Goal: Task Accomplishment & Management: Use online tool/utility

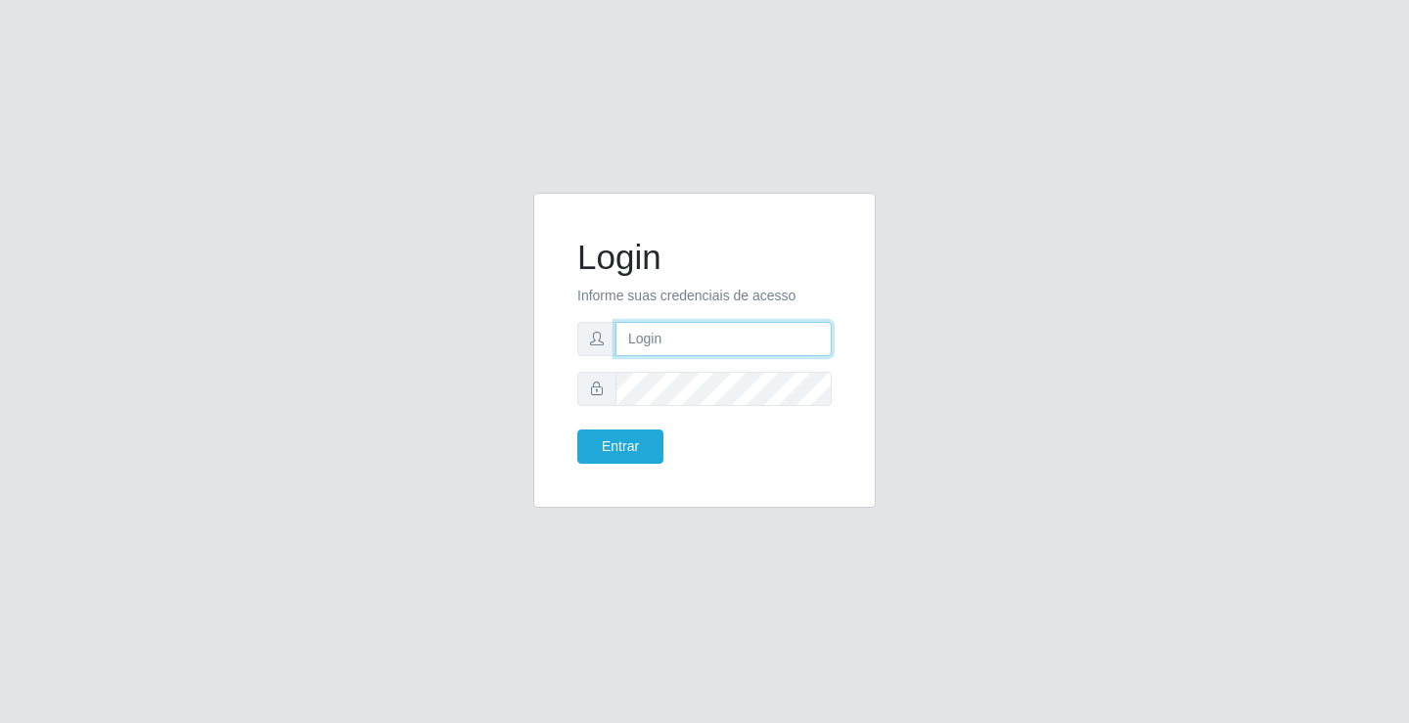
click at [669, 332] on input "text" at bounding box center [723, 339] width 216 height 34
type input "william@ideal"
click at [577, 429] on button "Entrar" at bounding box center [620, 446] width 86 height 34
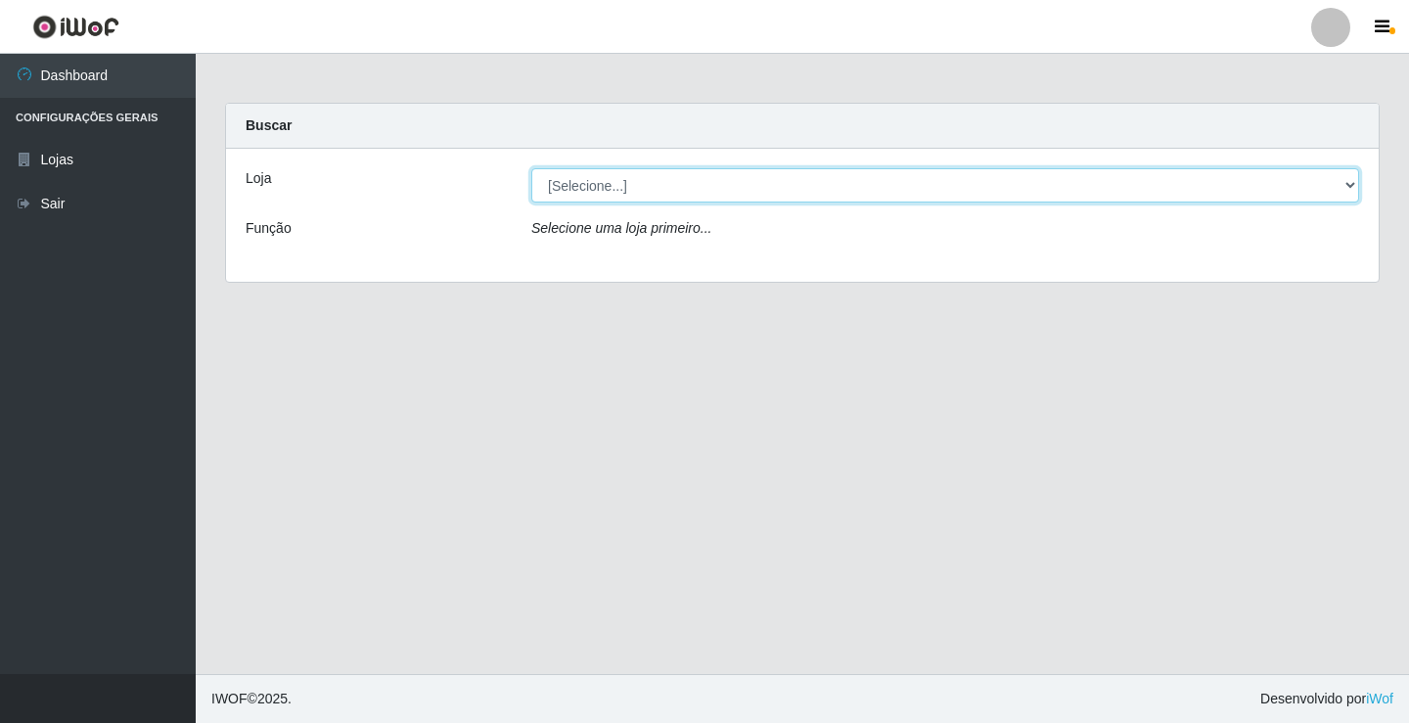
click at [785, 195] on select "[Selecione...] Ideal - Conceição" at bounding box center [945, 185] width 828 height 34
select select "231"
click at [531, 168] on select "[Selecione...] Ideal - Conceição" at bounding box center [945, 185] width 828 height 34
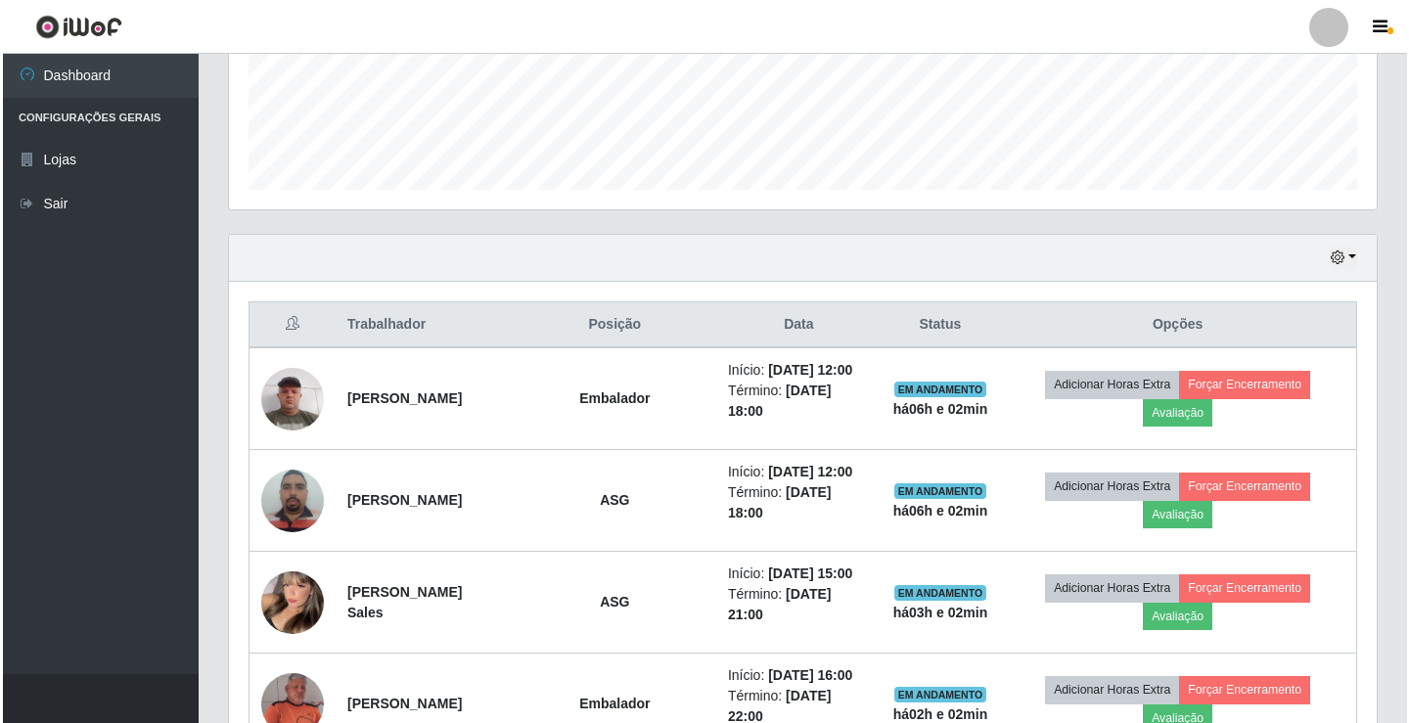
scroll to position [587, 0]
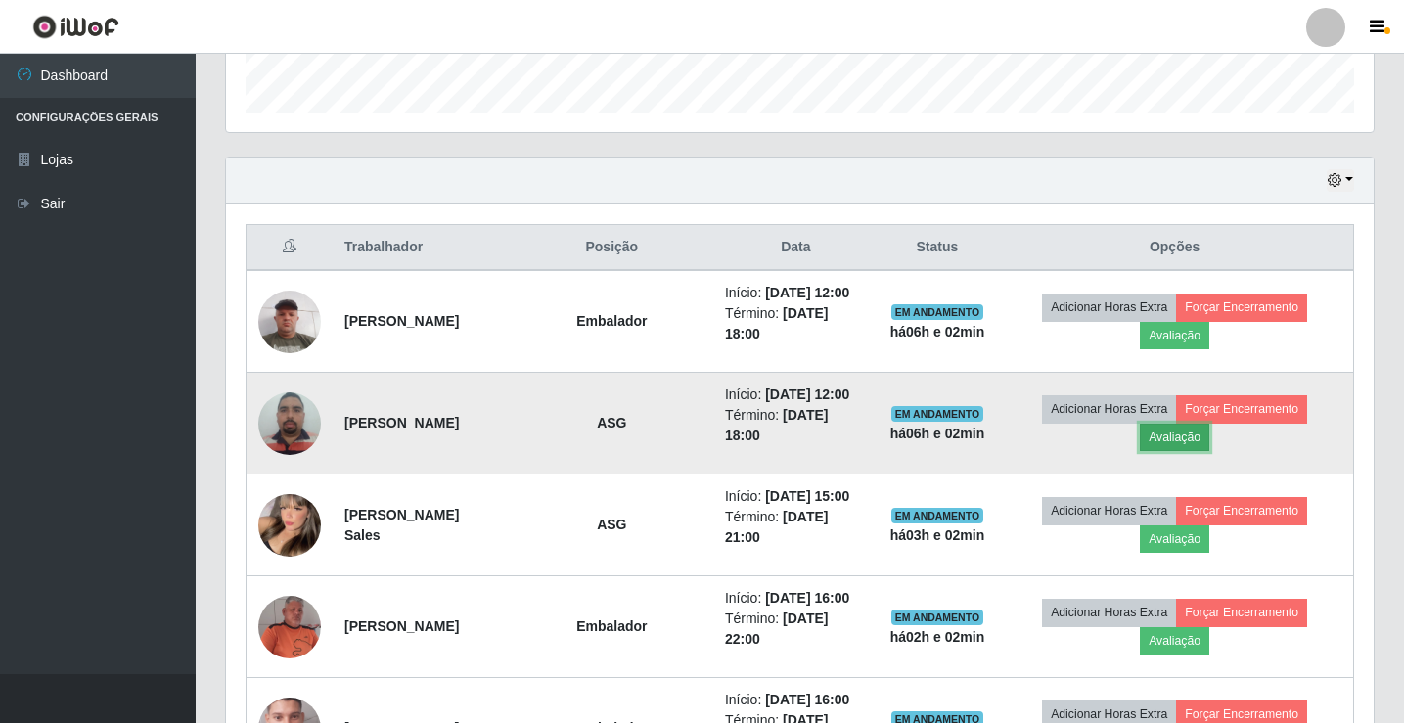
click at [1192, 446] on button "Avaliação" at bounding box center [1174, 437] width 69 height 27
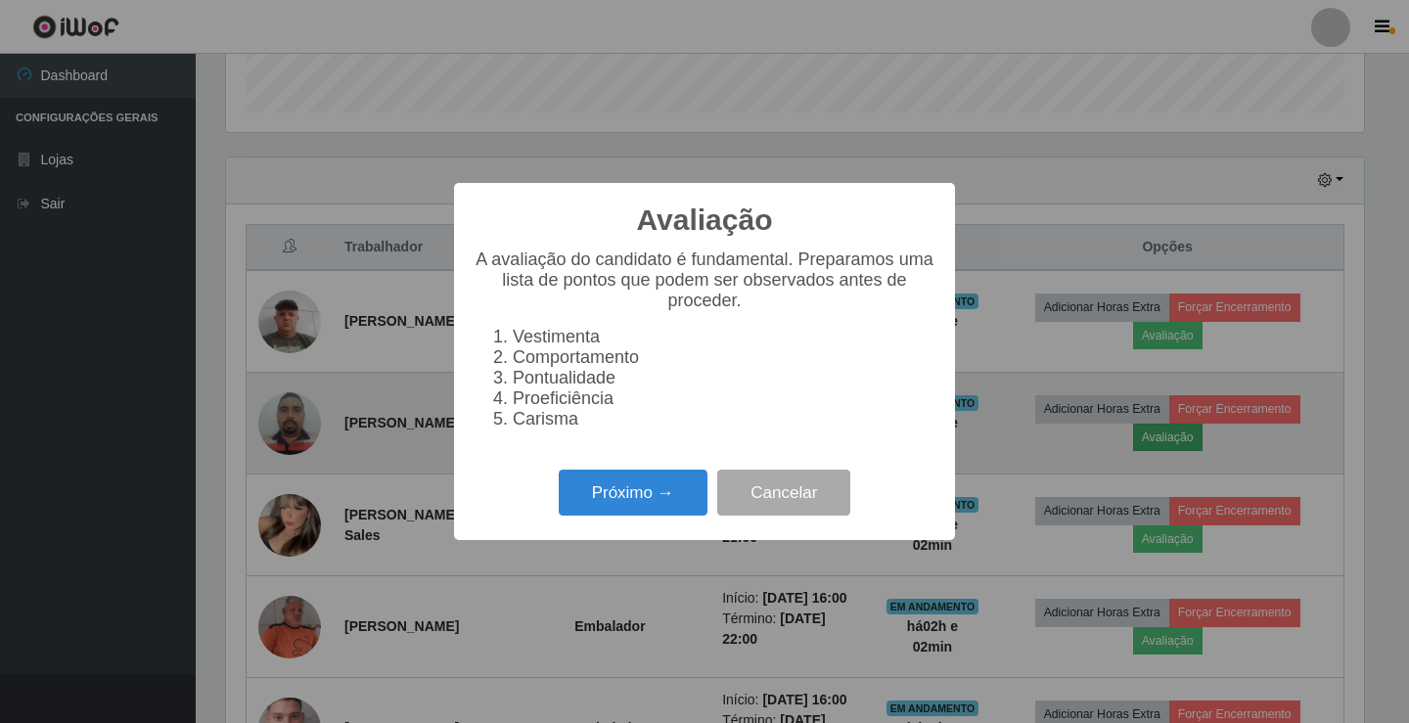
scroll to position [406, 1138]
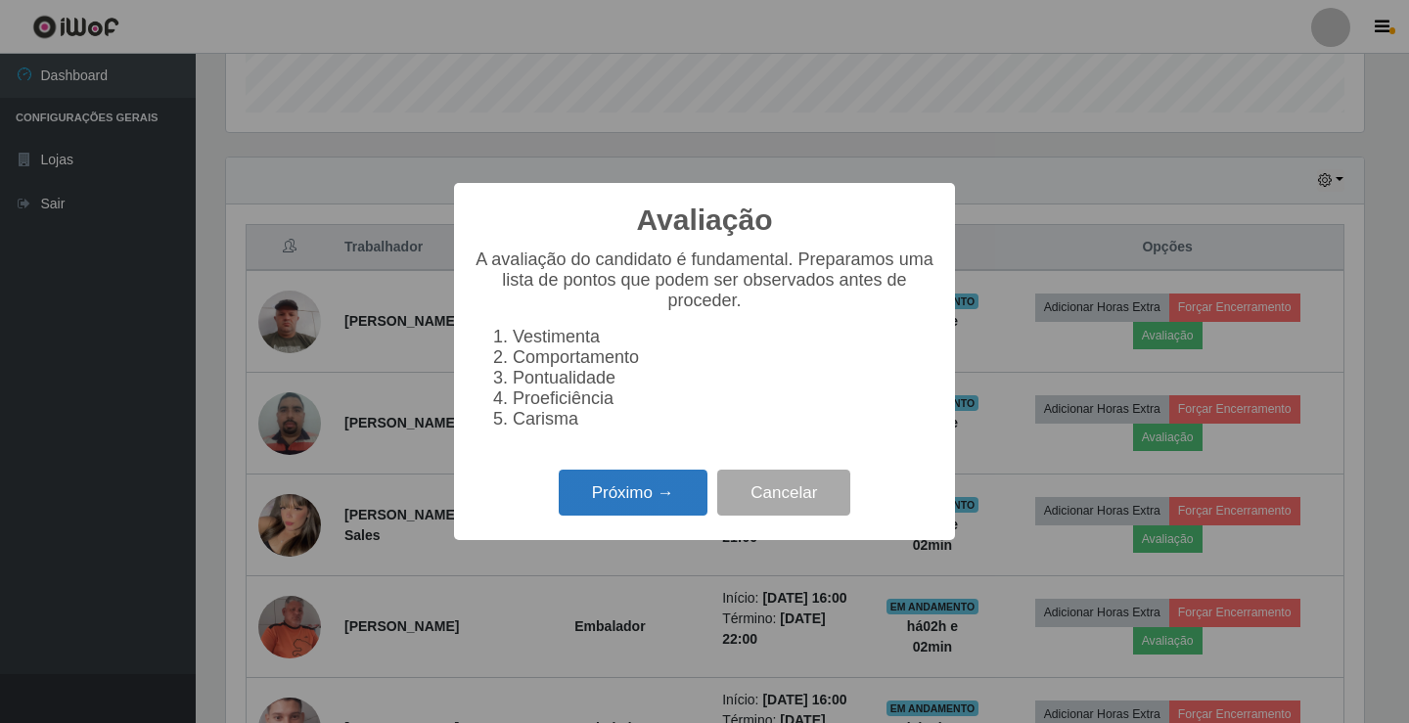
click at [601, 513] on button "Próximo →" at bounding box center [633, 493] width 149 height 46
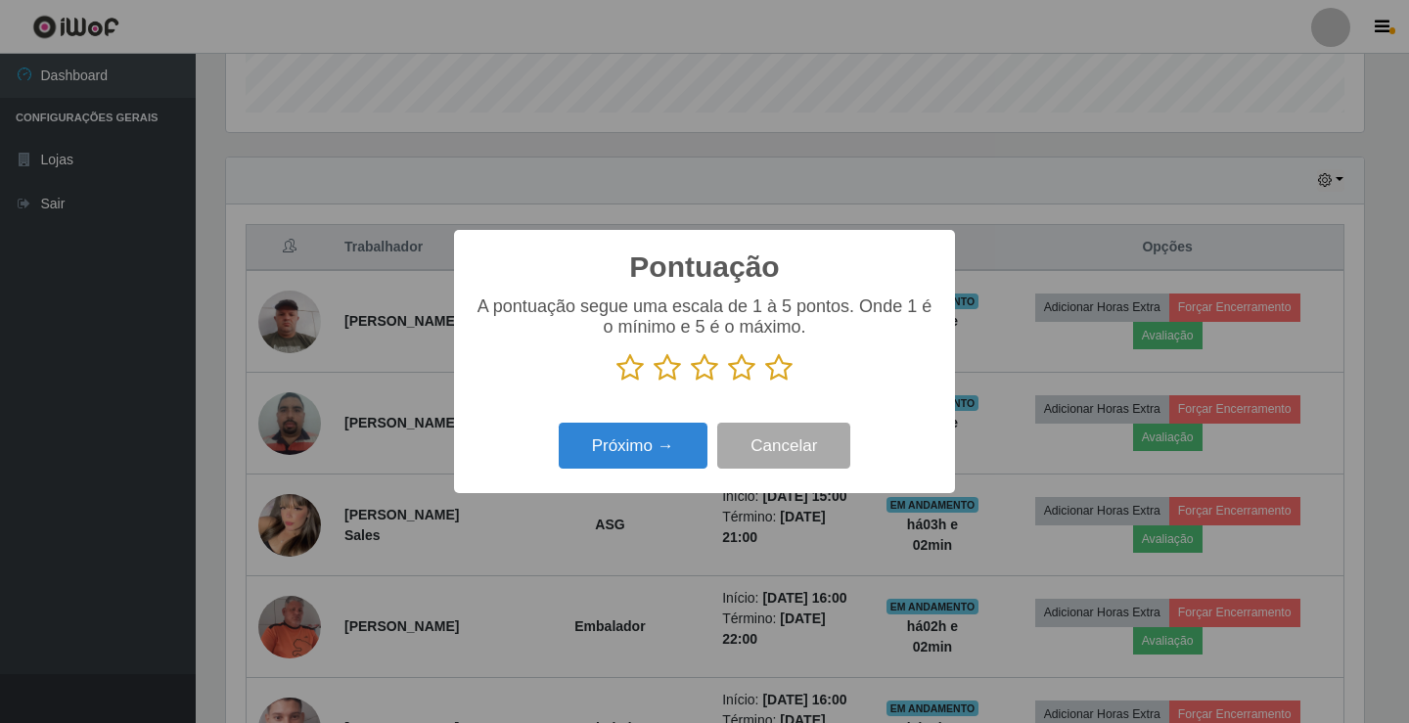
click at [772, 371] on icon at bounding box center [778, 367] width 27 height 29
click at [765, 383] on input "radio" at bounding box center [765, 383] width 0 height 0
click at [680, 440] on button "Próximo →" at bounding box center [633, 446] width 149 height 46
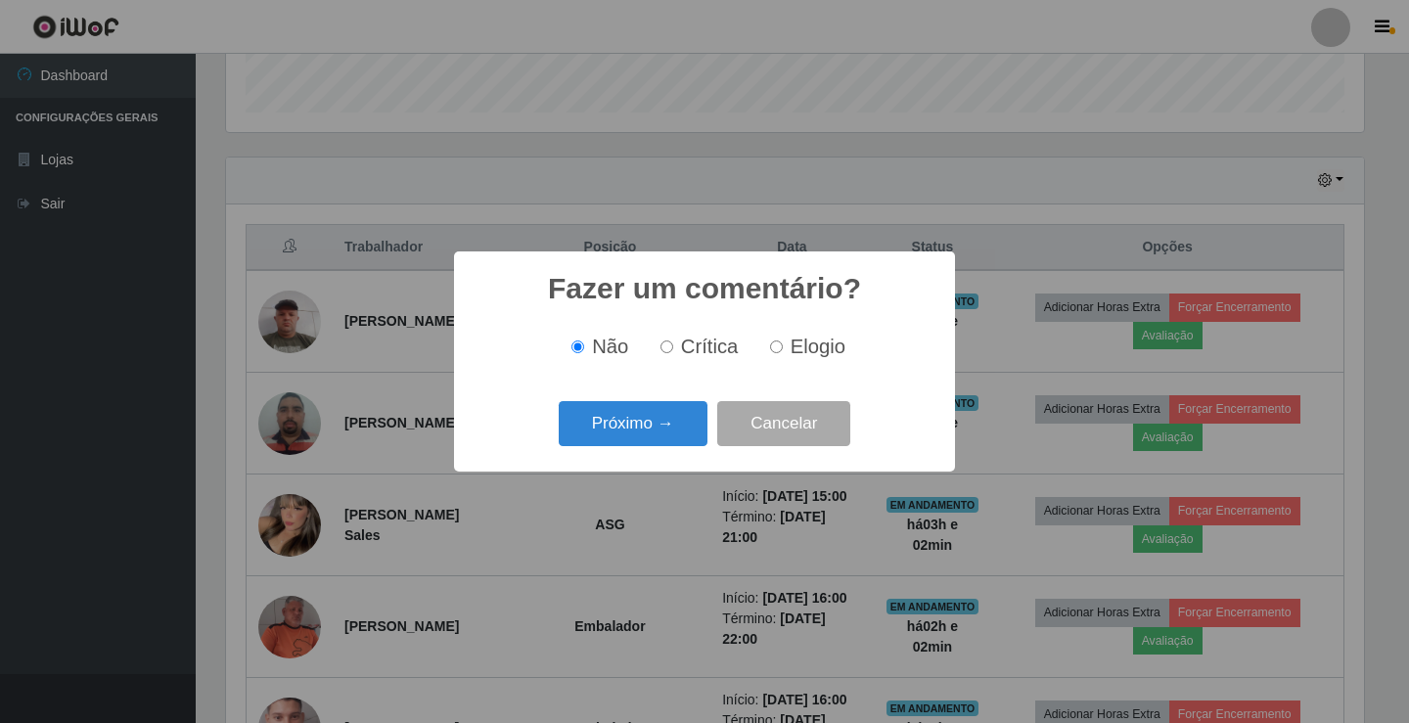
click at [681, 440] on button "Próximo →" at bounding box center [633, 424] width 149 height 46
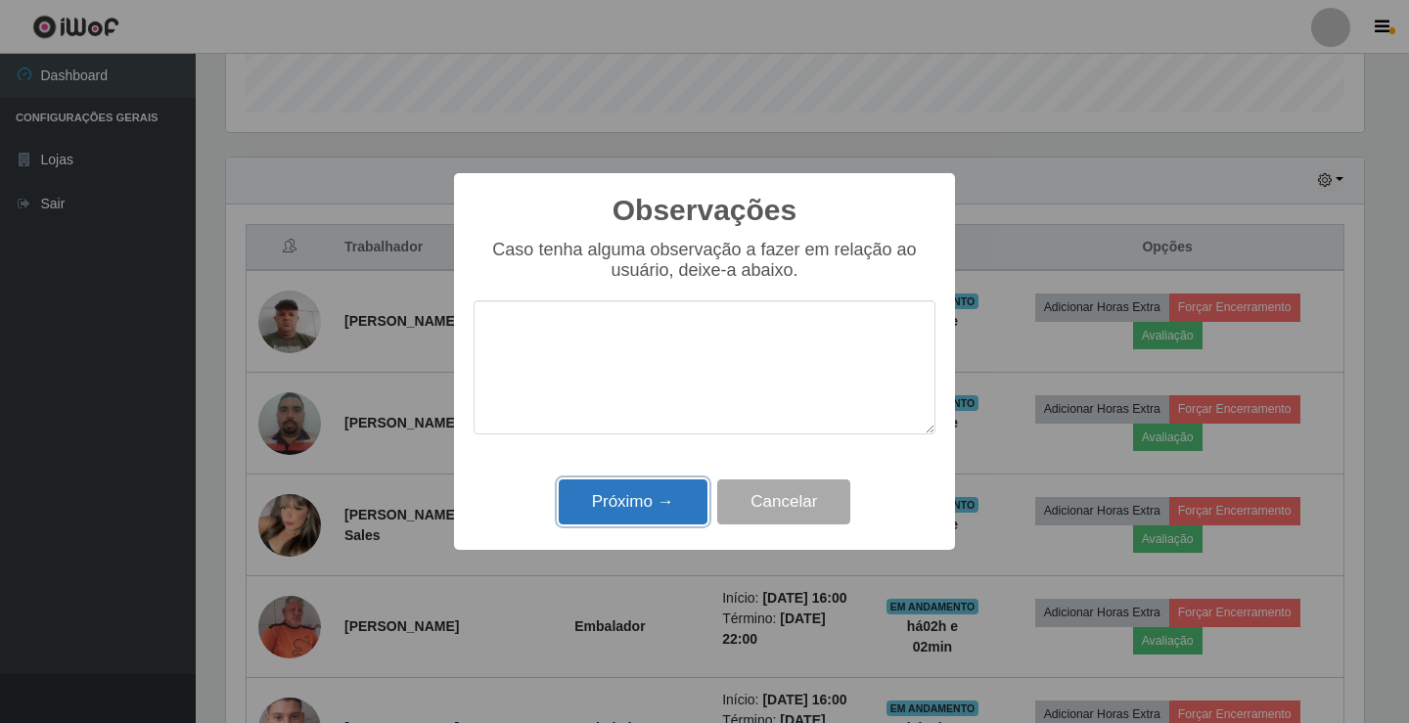
click at [675, 486] on button "Próximo →" at bounding box center [633, 502] width 149 height 46
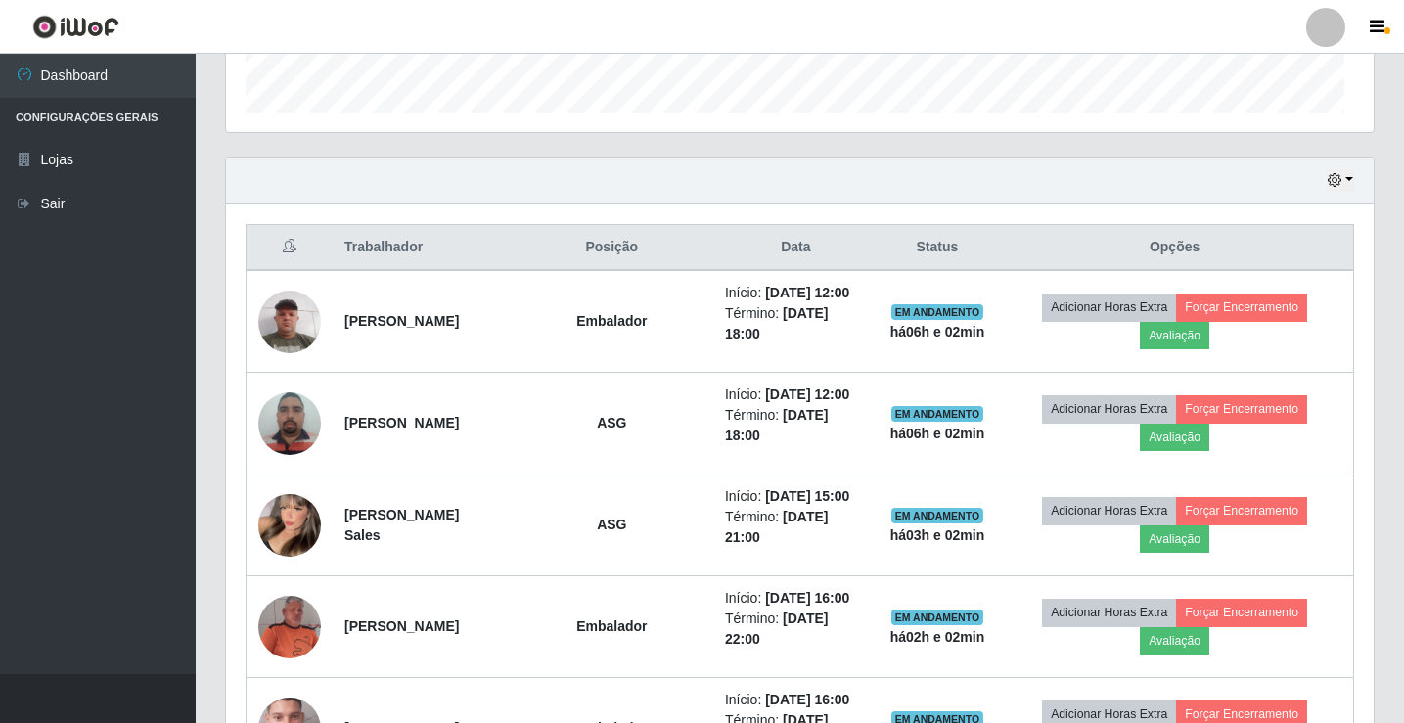
scroll to position [406, 1148]
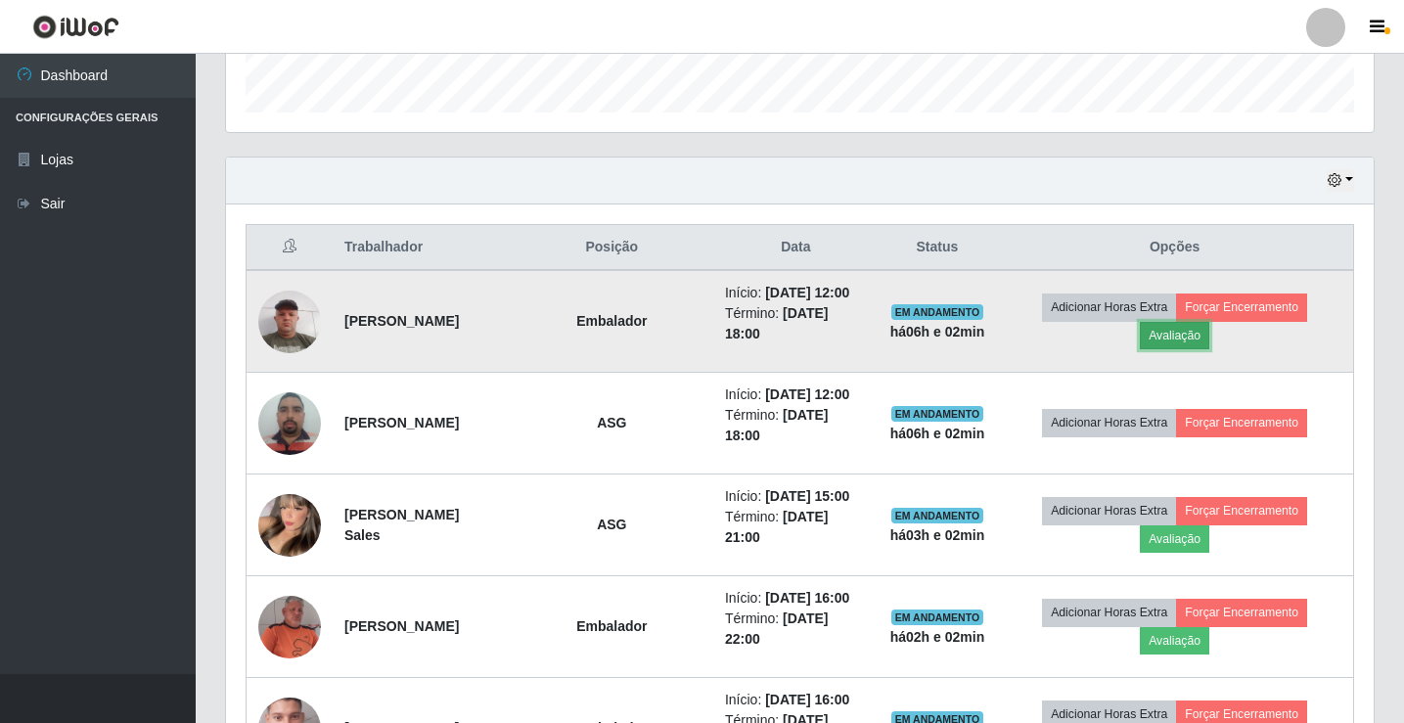
click at [1173, 332] on button "Avaliação" at bounding box center [1174, 335] width 69 height 27
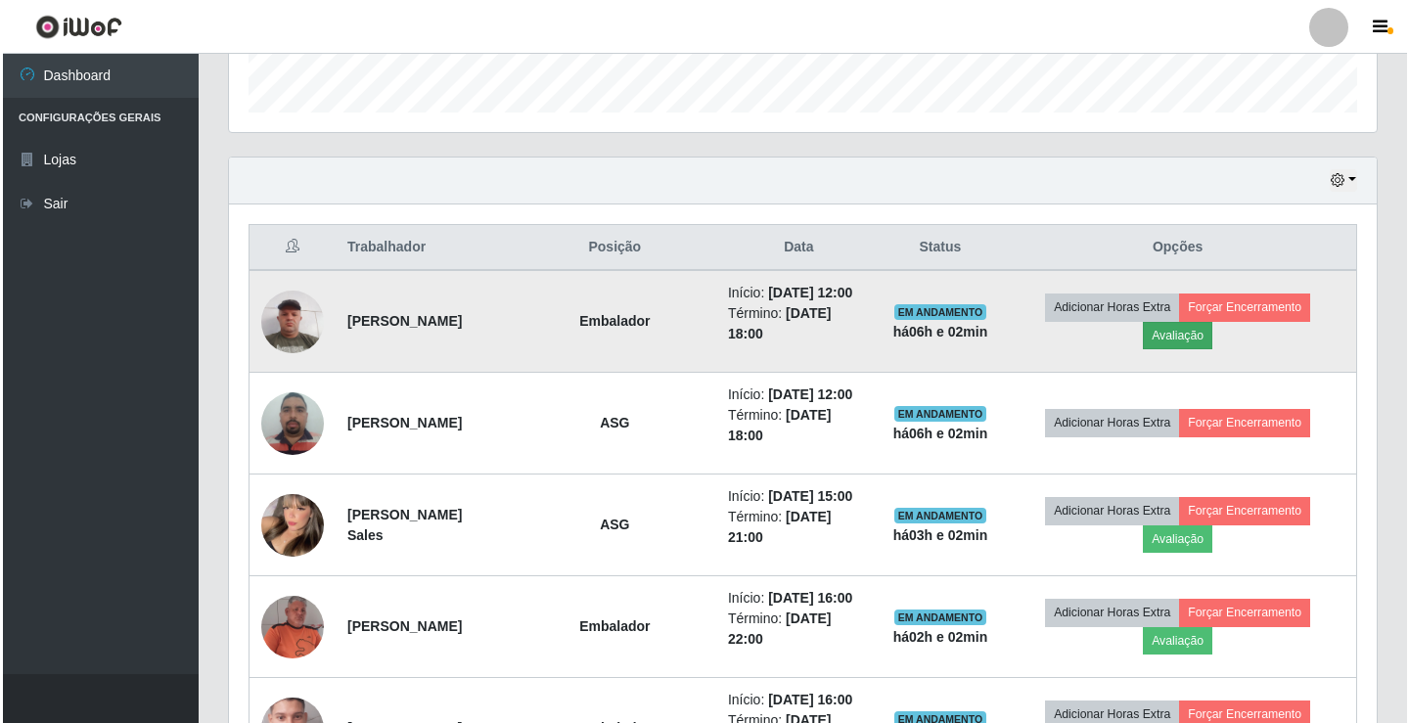
scroll to position [406, 1138]
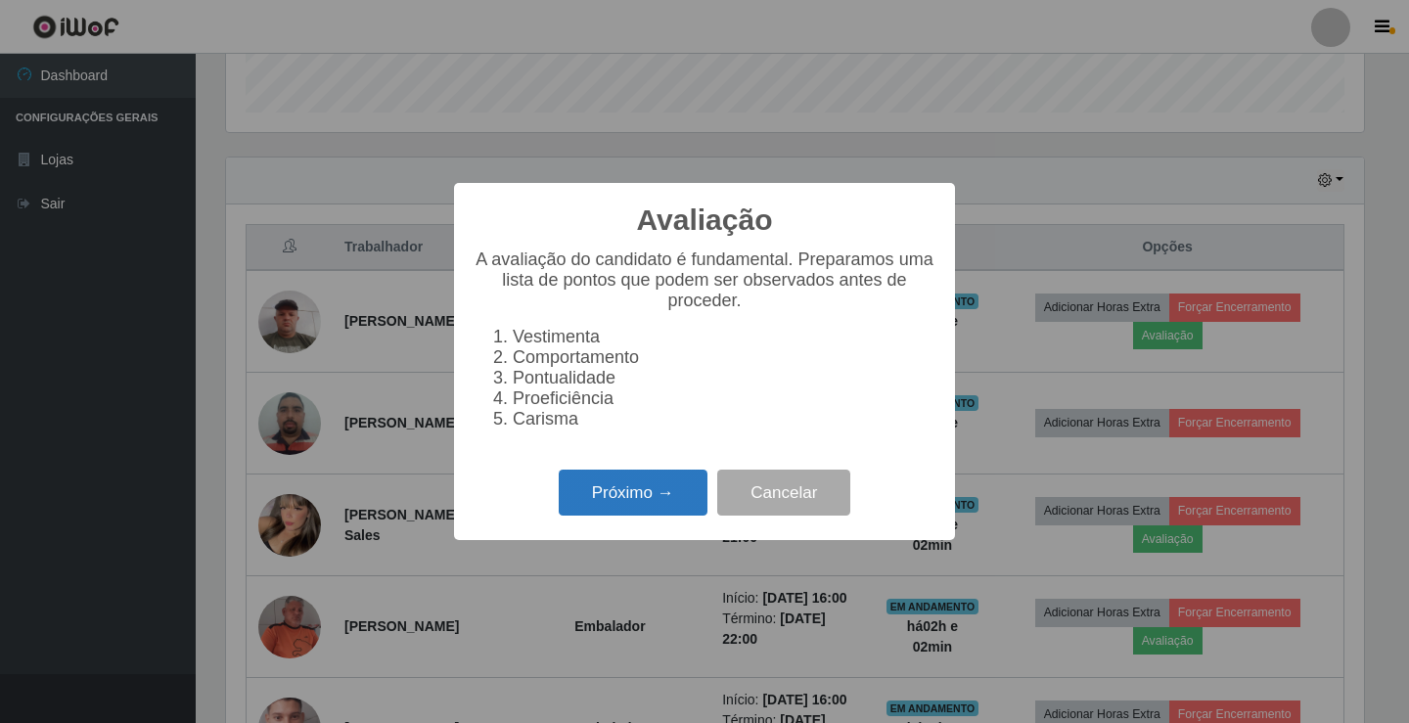
click at [699, 515] on button "Próximo →" at bounding box center [633, 493] width 149 height 46
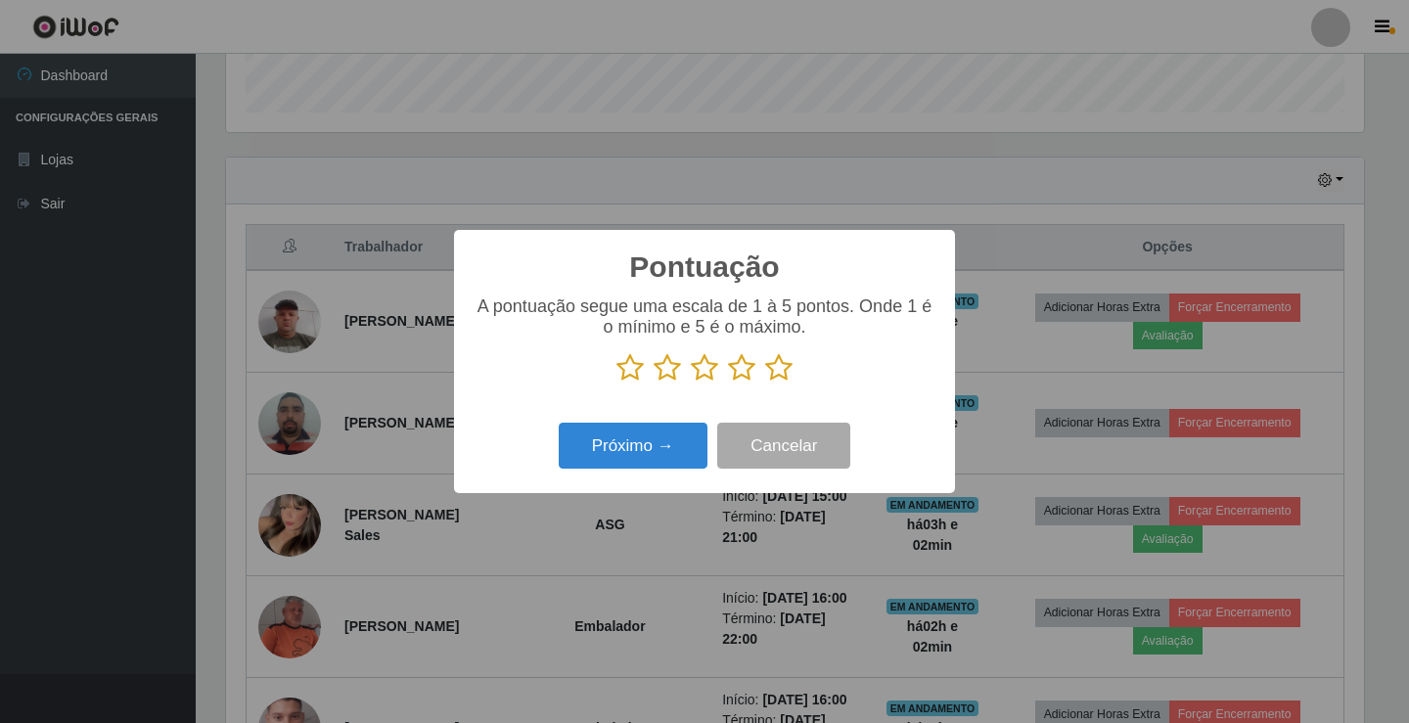
click at [772, 366] on icon at bounding box center [778, 367] width 27 height 29
click at [765, 383] on input "radio" at bounding box center [765, 383] width 0 height 0
click at [668, 443] on button "Próximo →" at bounding box center [633, 446] width 149 height 46
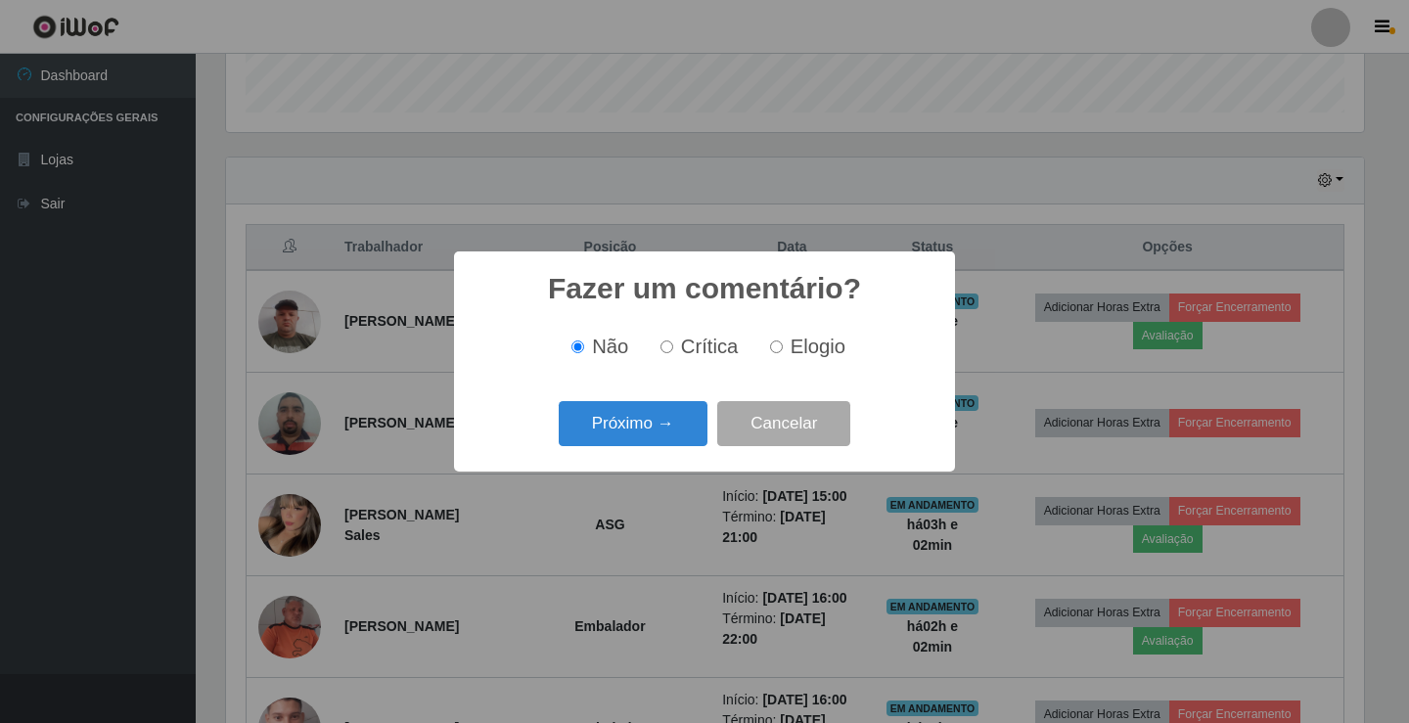
click at [668, 443] on button "Próximo →" at bounding box center [633, 424] width 149 height 46
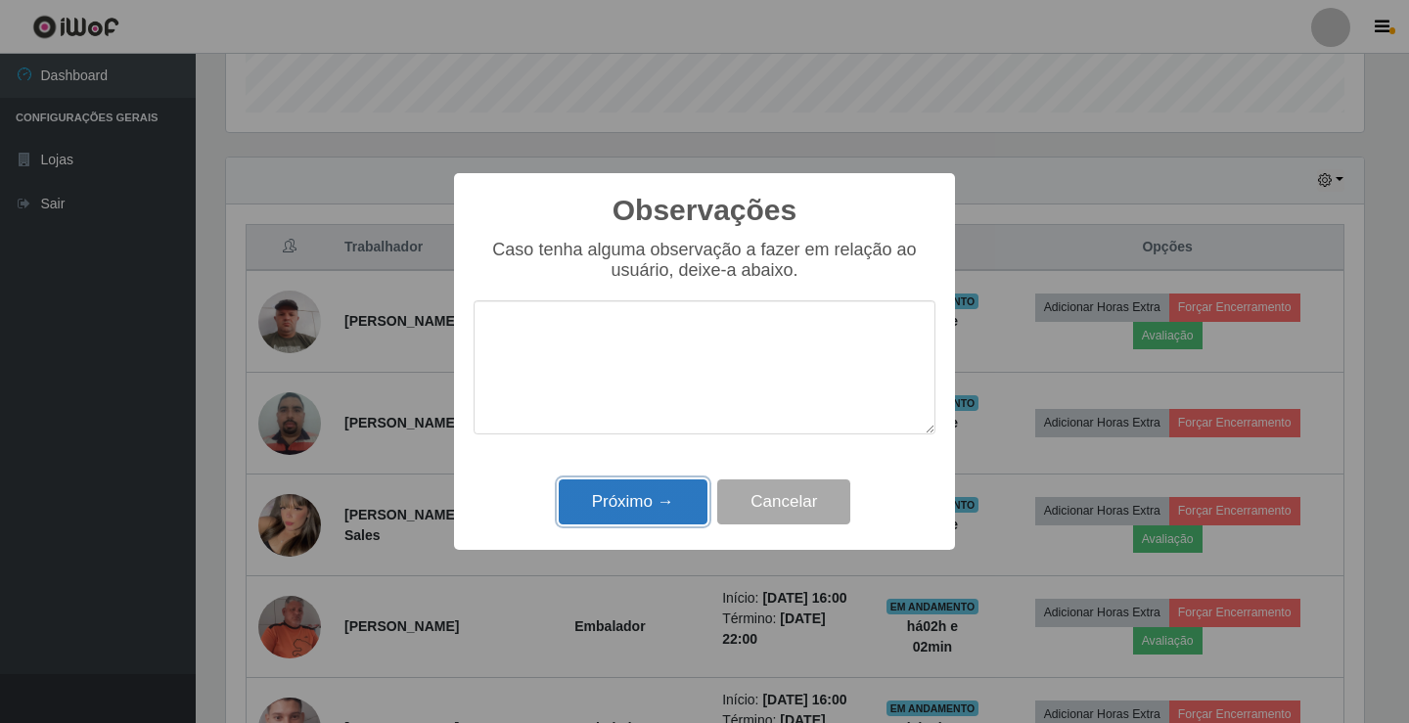
click at [624, 509] on button "Próximo →" at bounding box center [633, 502] width 149 height 46
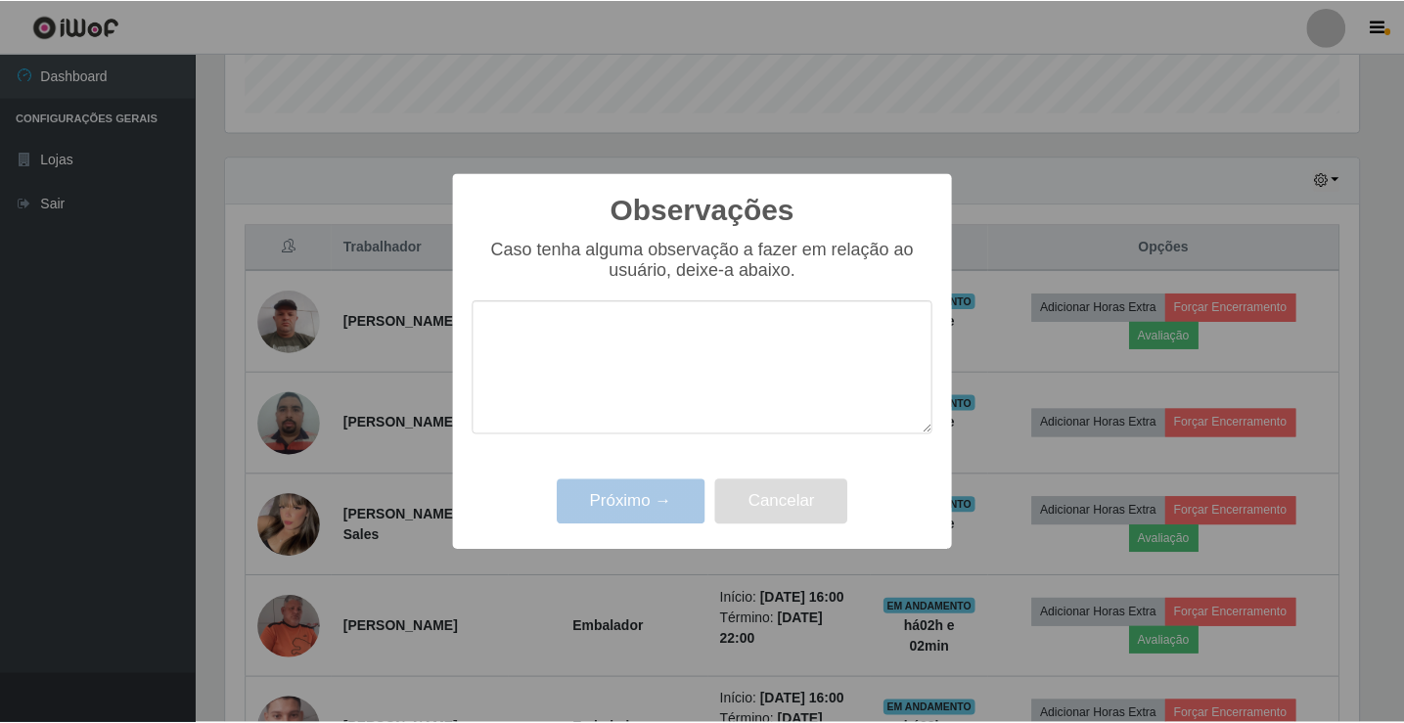
scroll to position [406, 1148]
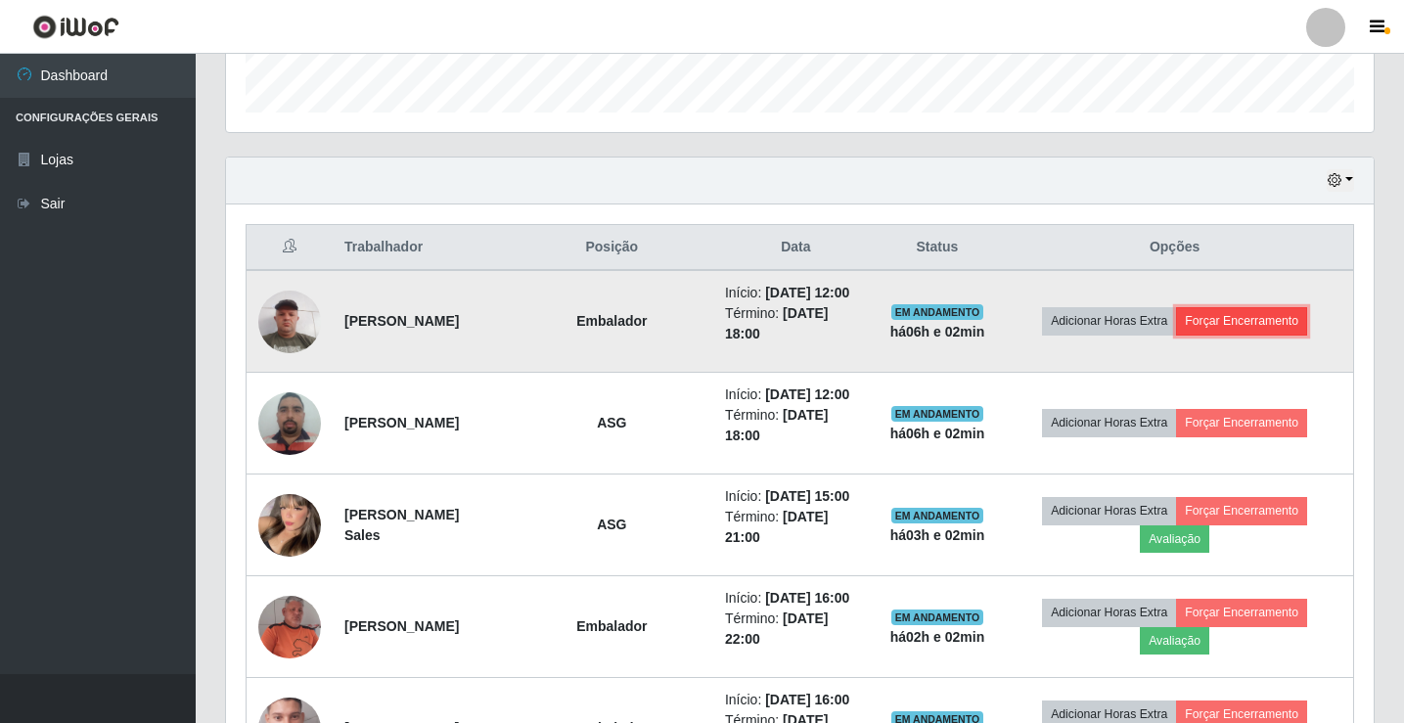
click at [1253, 320] on button "Forçar Encerramento" at bounding box center [1241, 320] width 131 height 27
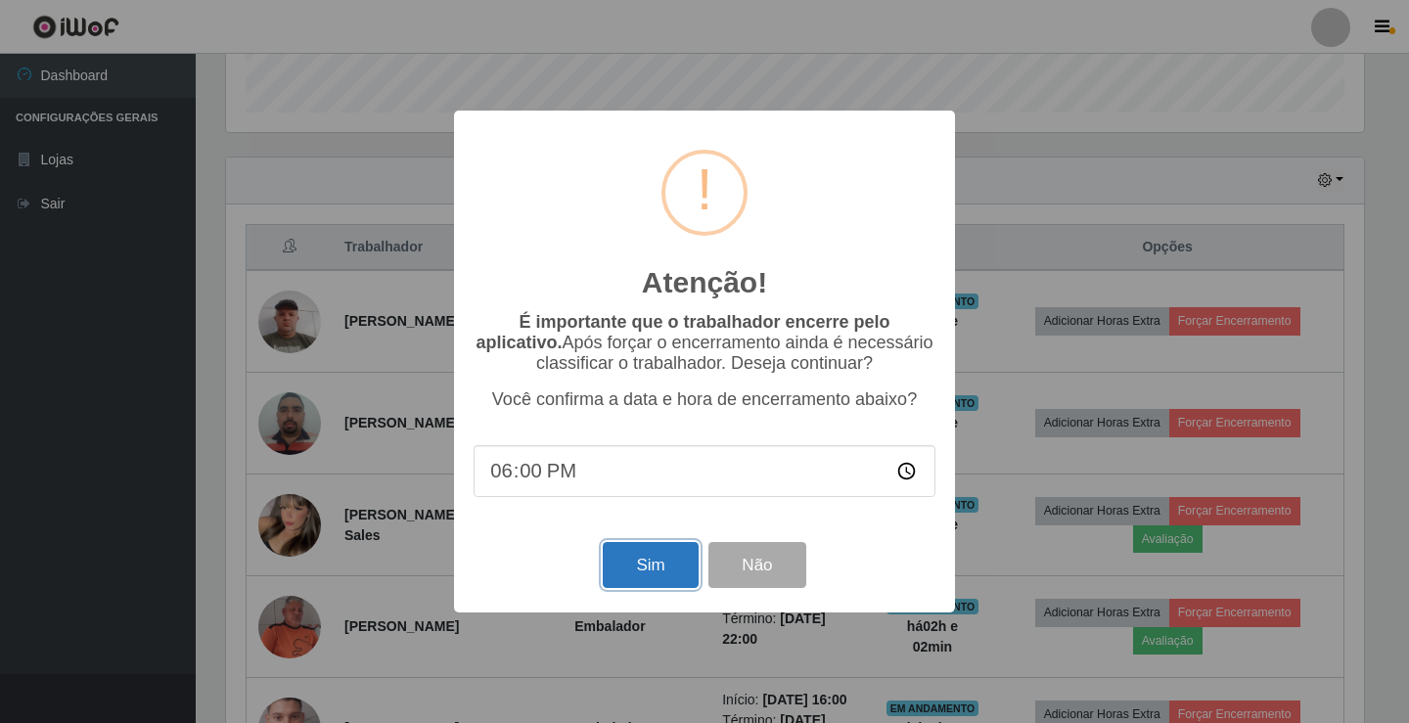
click at [655, 566] on button "Sim" at bounding box center [650, 565] width 95 height 46
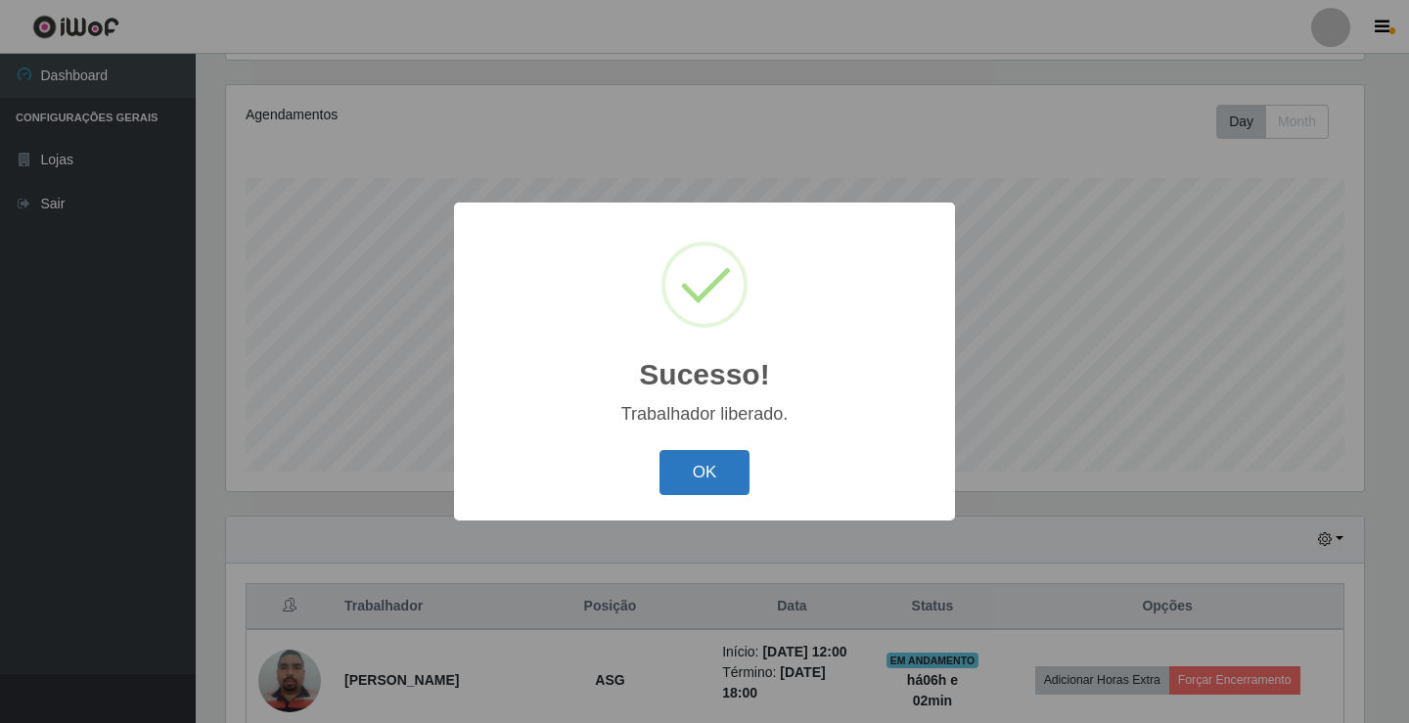
click at [685, 462] on button "OK" at bounding box center [704, 473] width 91 height 46
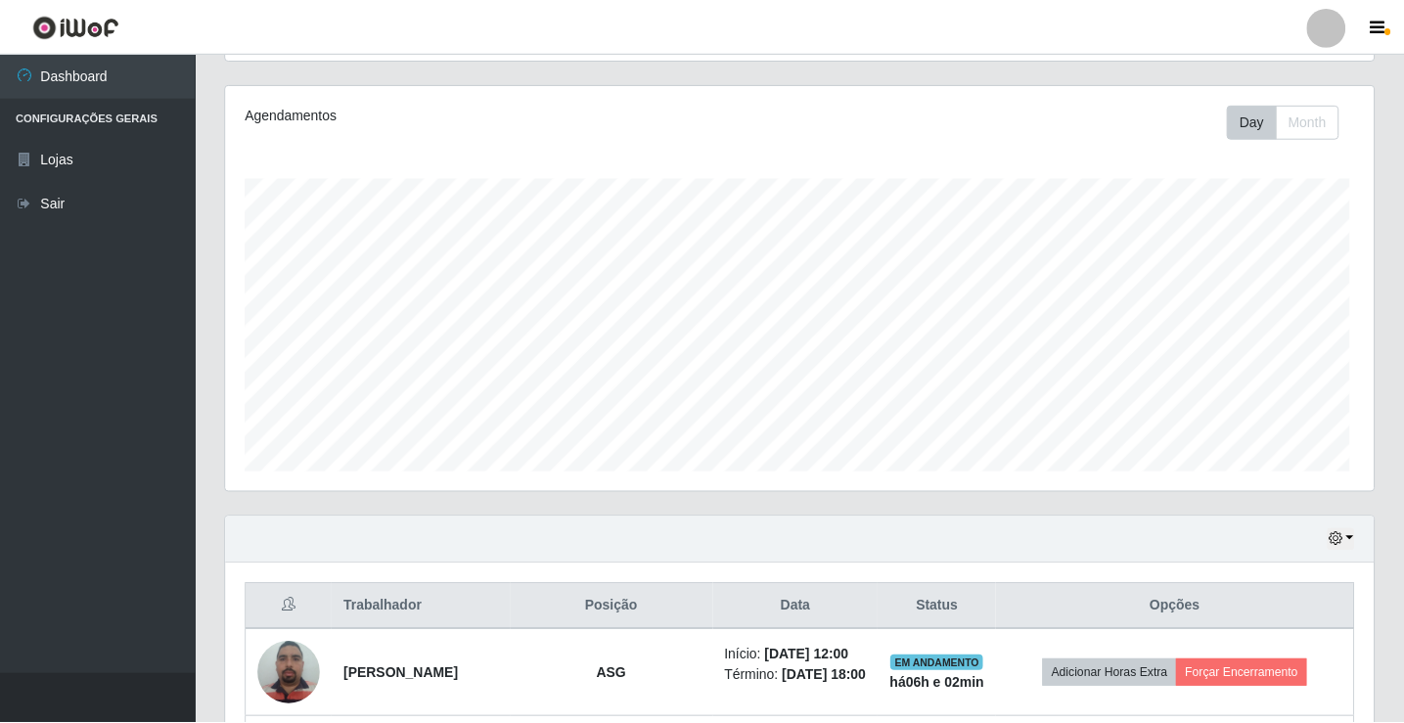
scroll to position [406, 1148]
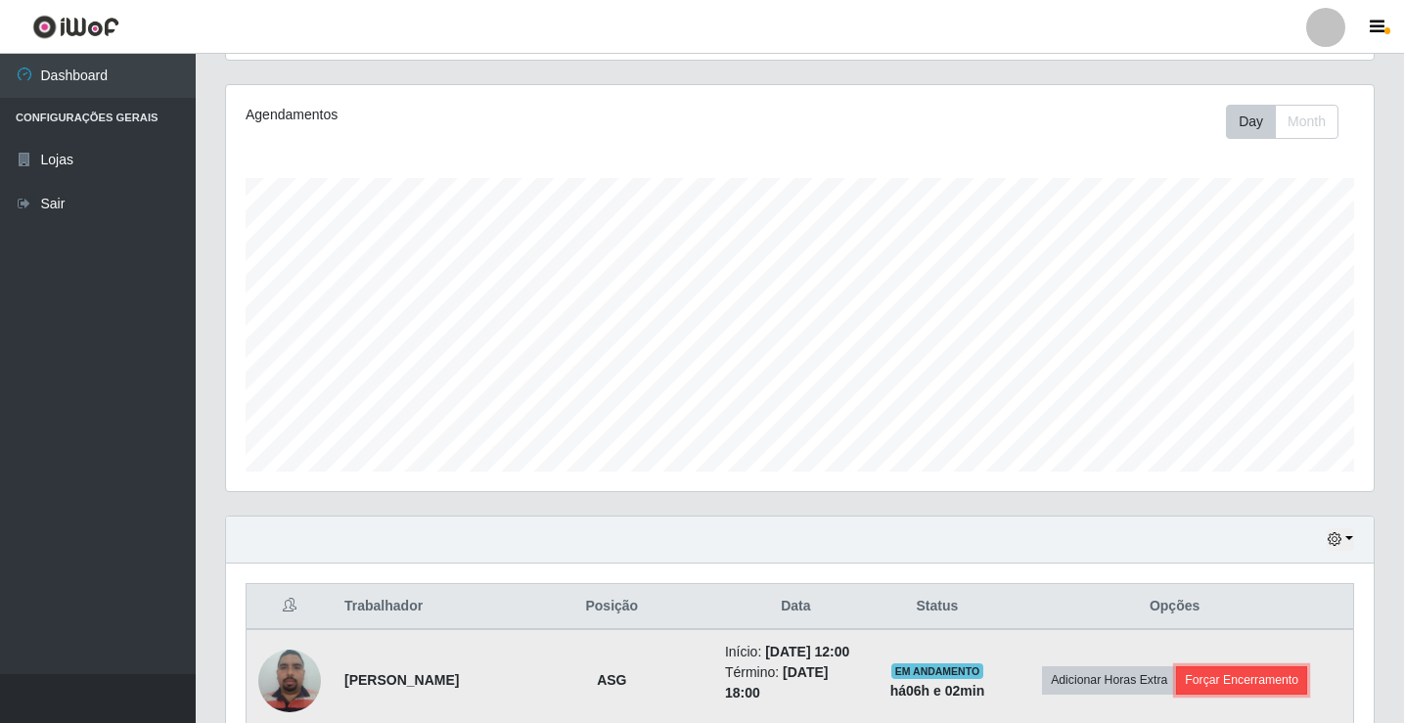
click at [1218, 667] on button "Forçar Encerramento" at bounding box center [1241, 679] width 131 height 27
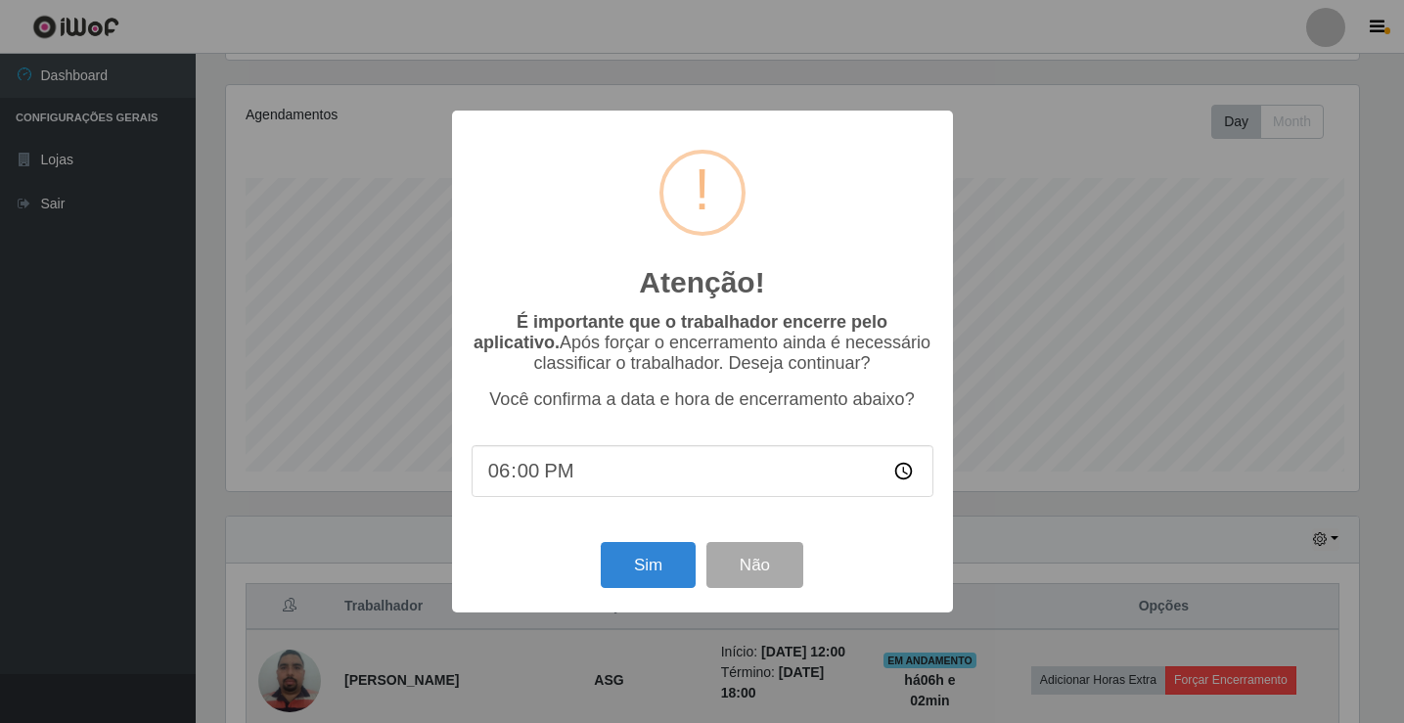
scroll to position [406, 1138]
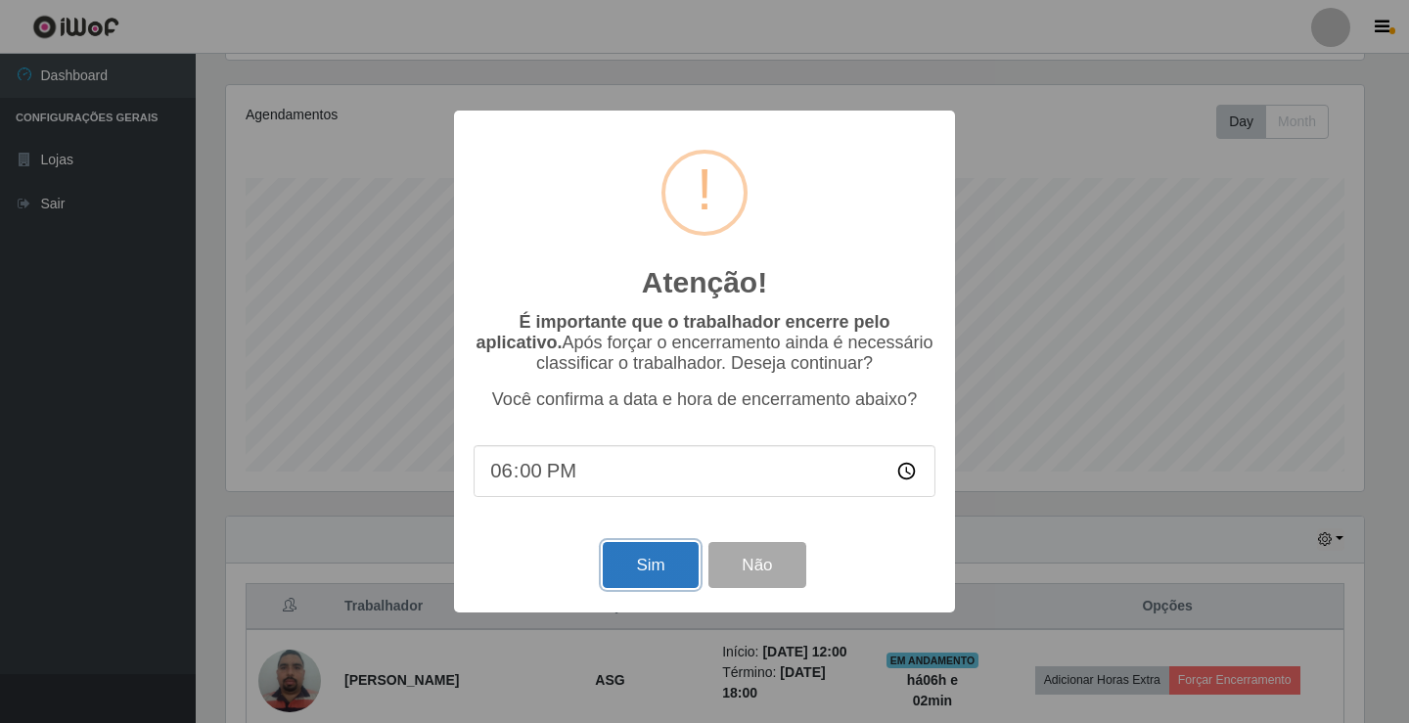
click at [658, 565] on button "Sim" at bounding box center [650, 565] width 95 height 46
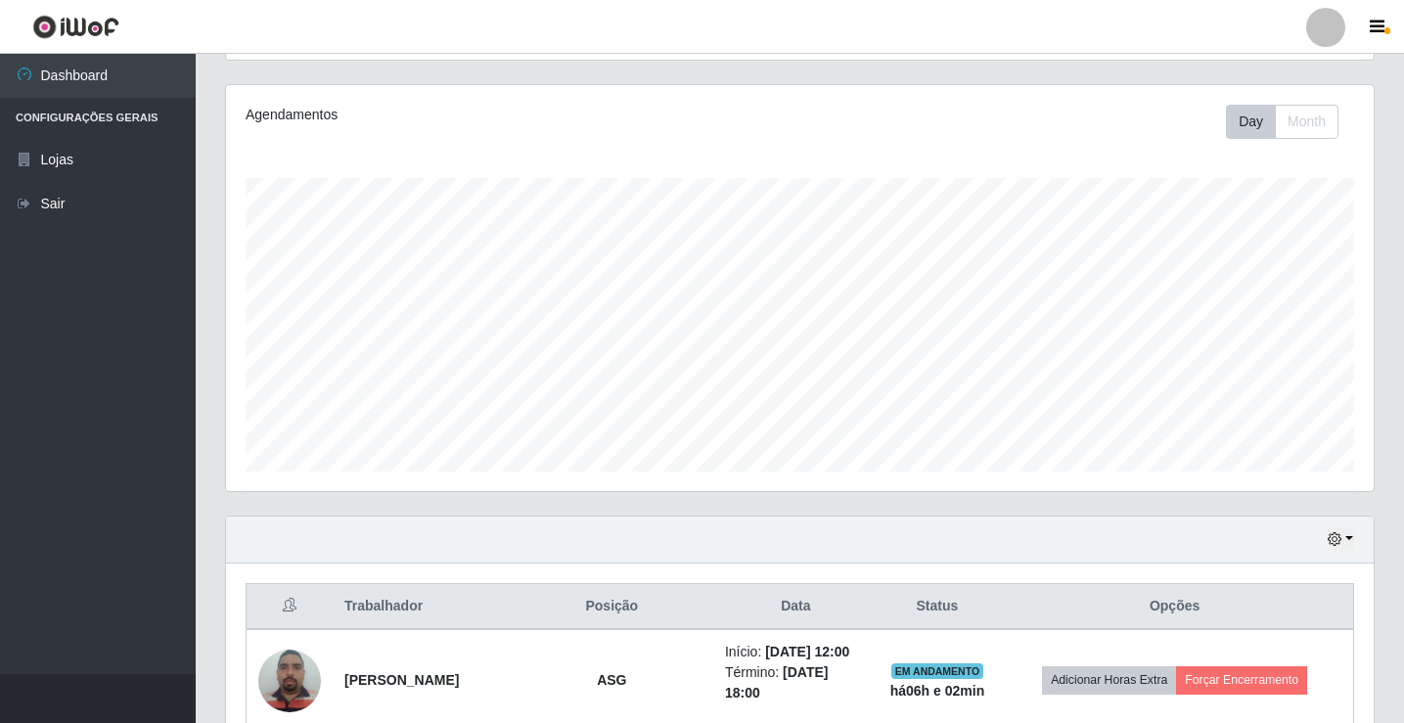
scroll to position [0, 0]
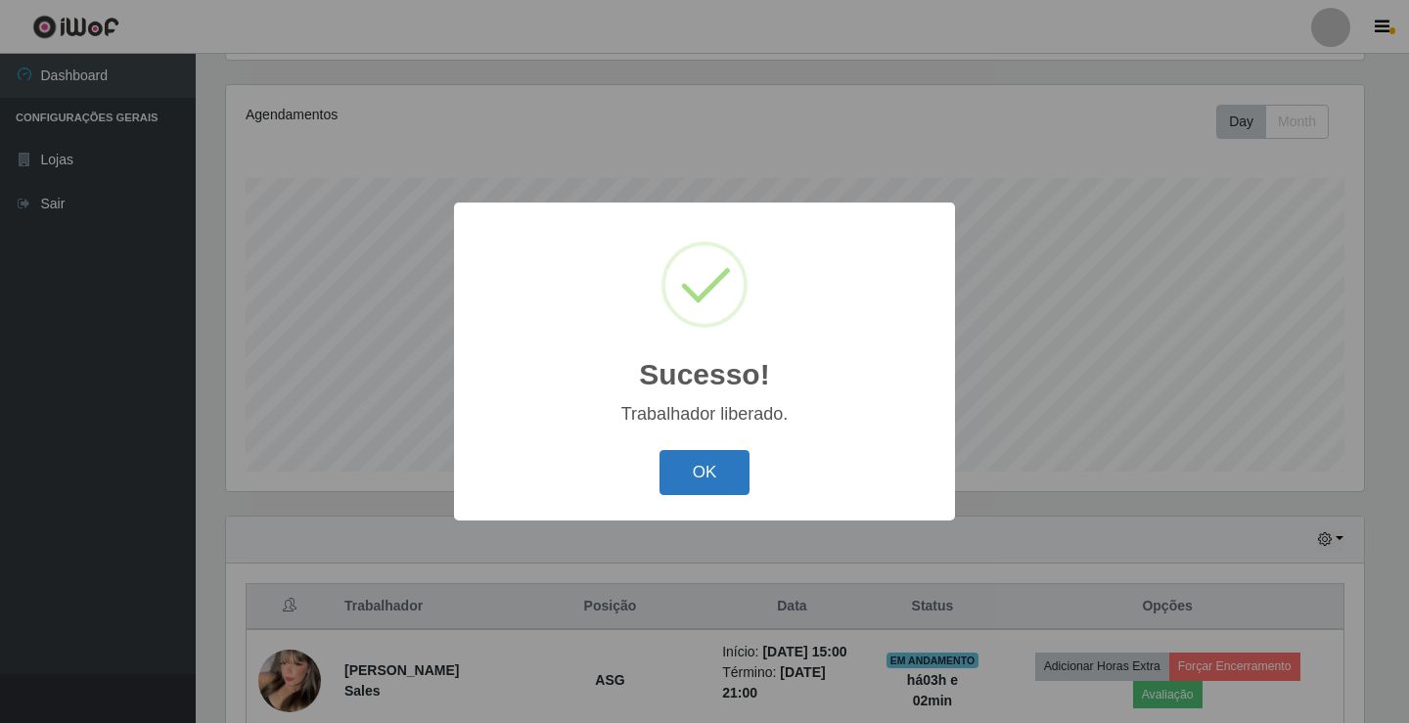
click at [734, 468] on button "OK" at bounding box center [704, 473] width 91 height 46
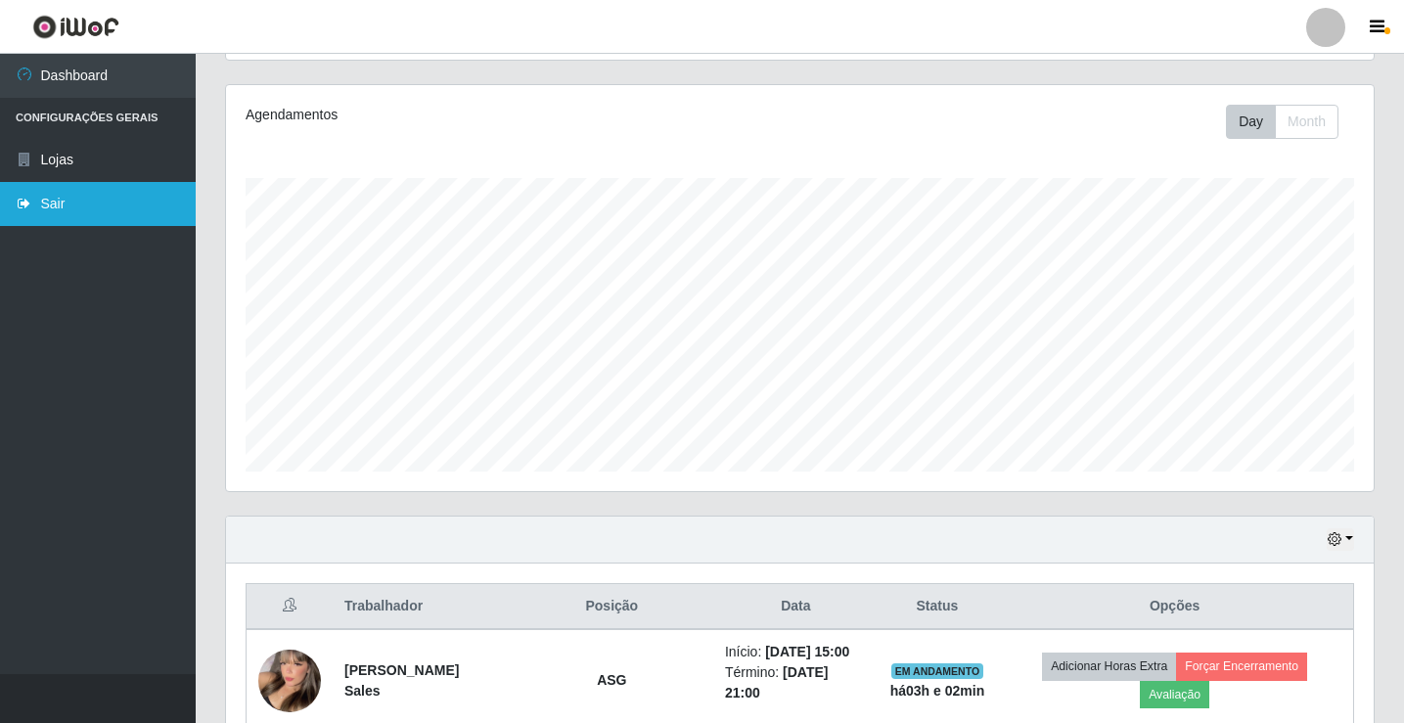
click at [55, 211] on link "Sair" at bounding box center [98, 204] width 196 height 44
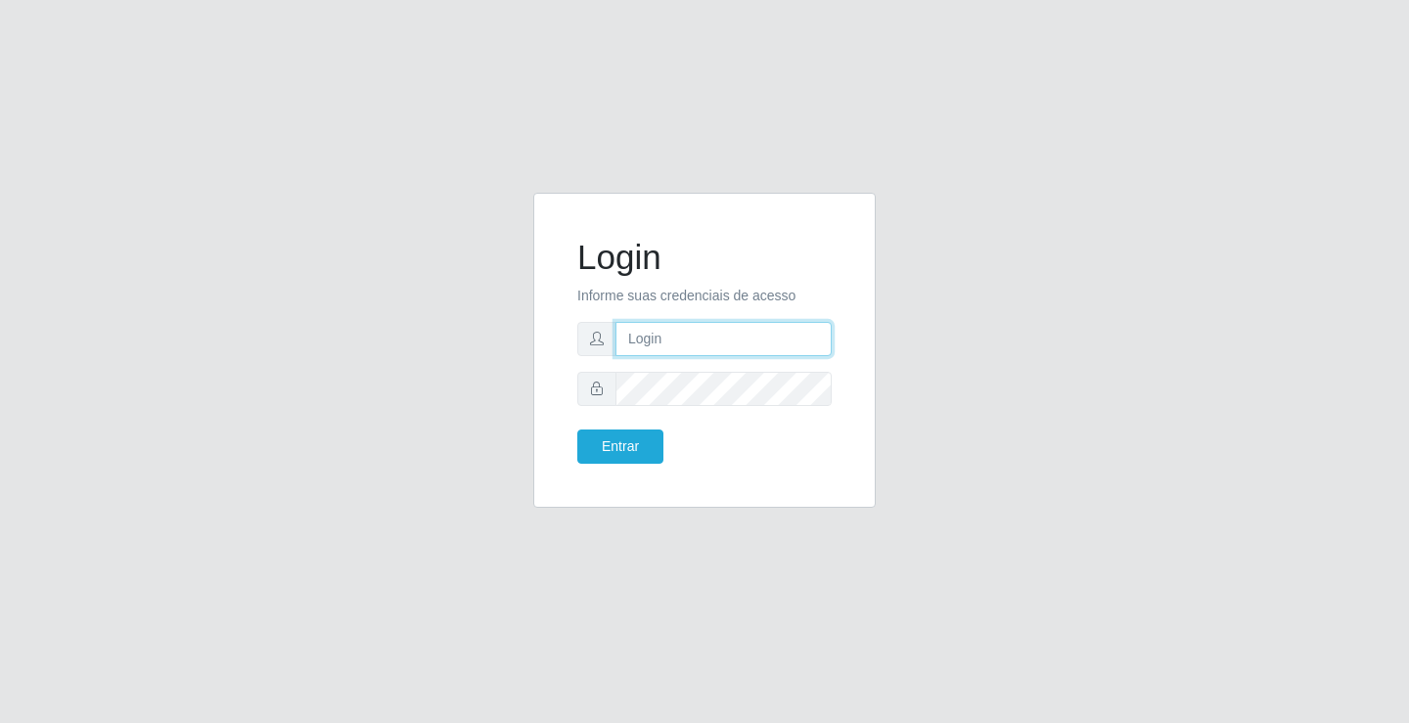
click at [746, 351] on input "text" at bounding box center [723, 339] width 216 height 34
type input "[PERSON_NAME]"
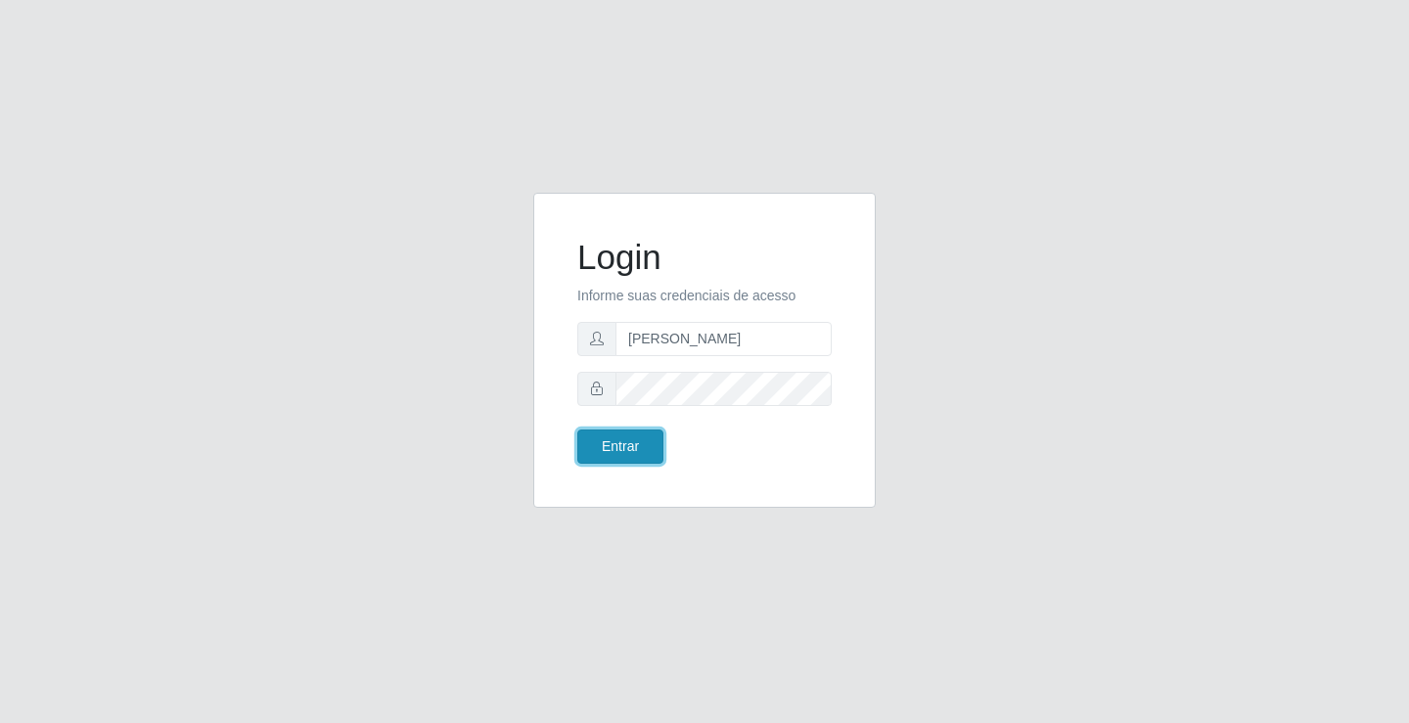
click at [620, 445] on button "Entrar" at bounding box center [620, 446] width 86 height 34
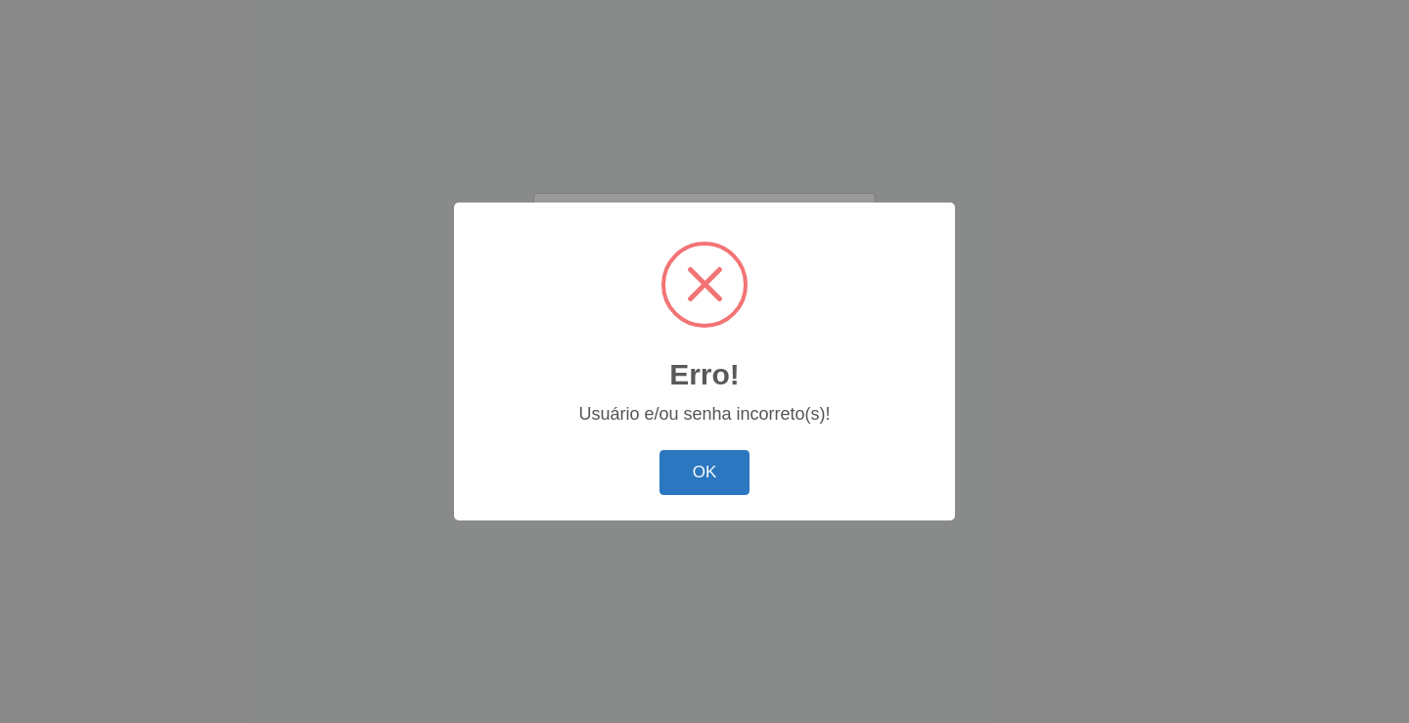
click at [690, 457] on button "OK" at bounding box center [704, 473] width 91 height 46
